Goal: Navigation & Orientation: Find specific page/section

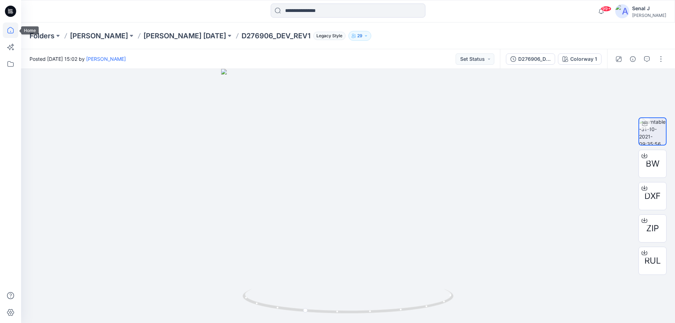
click at [12, 28] on icon at bounding box center [10, 29] width 15 height 15
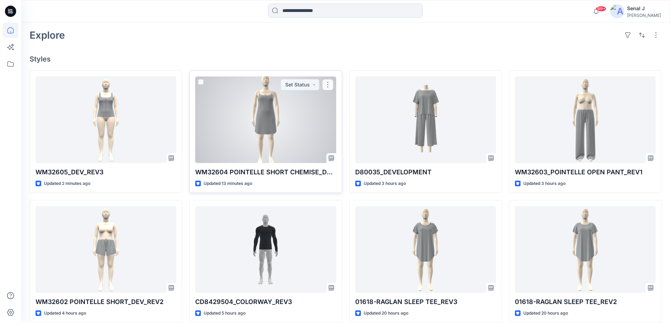
scroll to position [187, 0]
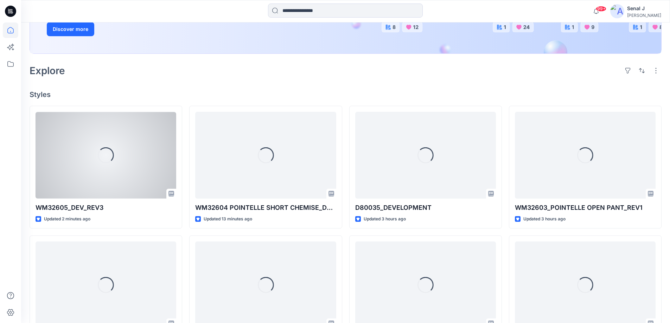
scroll to position [187, 0]
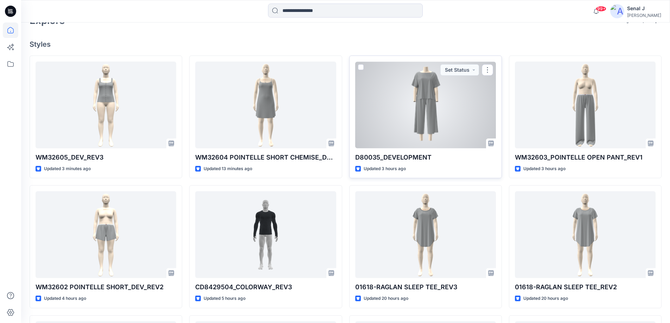
click at [478, 116] on div at bounding box center [425, 105] width 141 height 87
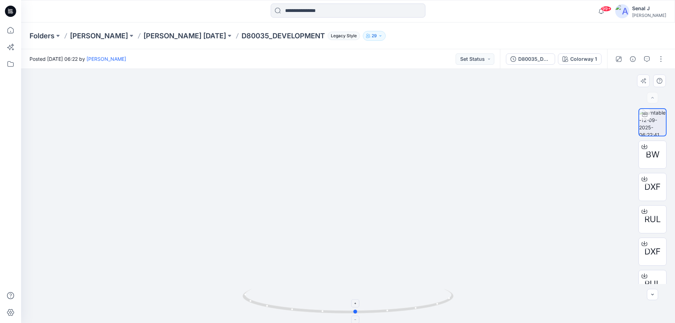
drag, startPoint x: 427, startPoint y: 307, endPoint x: 415, endPoint y: 301, distance: 13.7
click at [433, 310] on icon at bounding box center [349, 302] width 213 height 26
